Goal: Navigation & Orientation: Find specific page/section

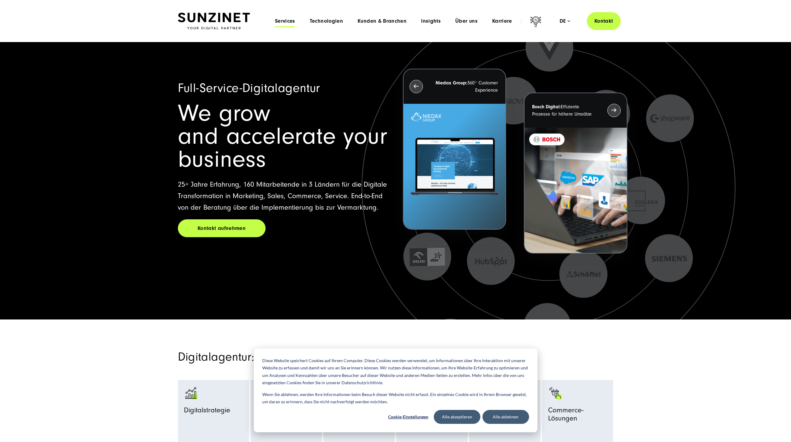
click at [280, 24] on span "Services" at bounding box center [285, 21] width 20 height 6
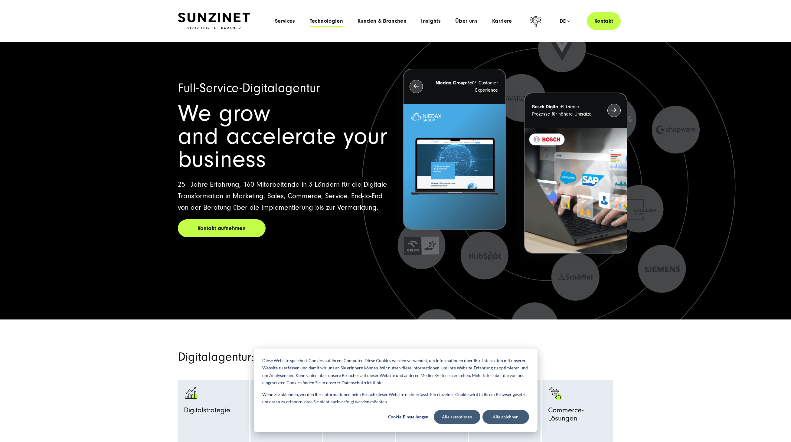
click at [311, 21] on span "Technologien" at bounding box center [326, 21] width 33 height 6
